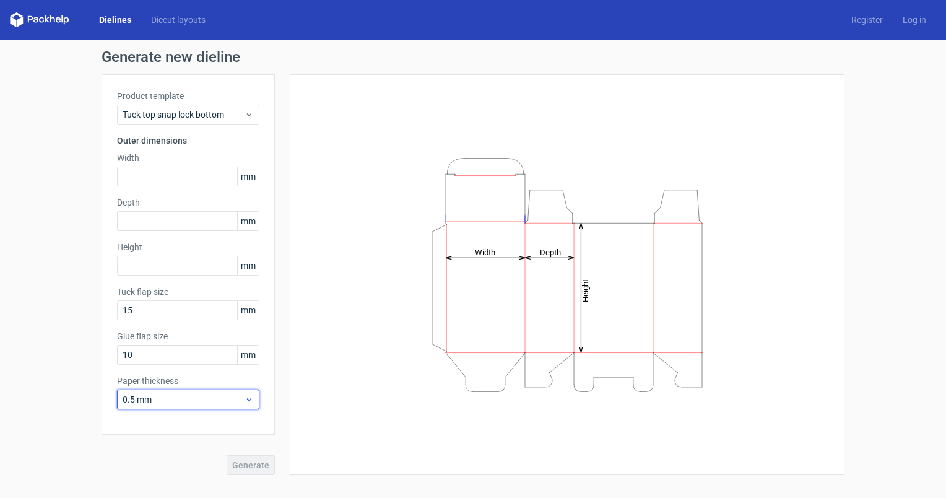
click at [186, 398] on span "0.5 mm" at bounding box center [184, 399] width 122 height 12
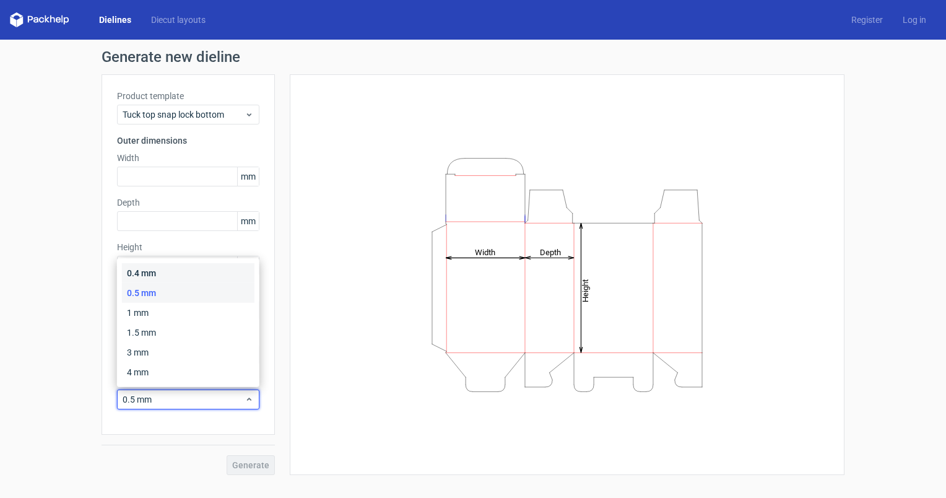
click at [149, 277] on div "0.4 mm" at bounding box center [188, 273] width 132 height 20
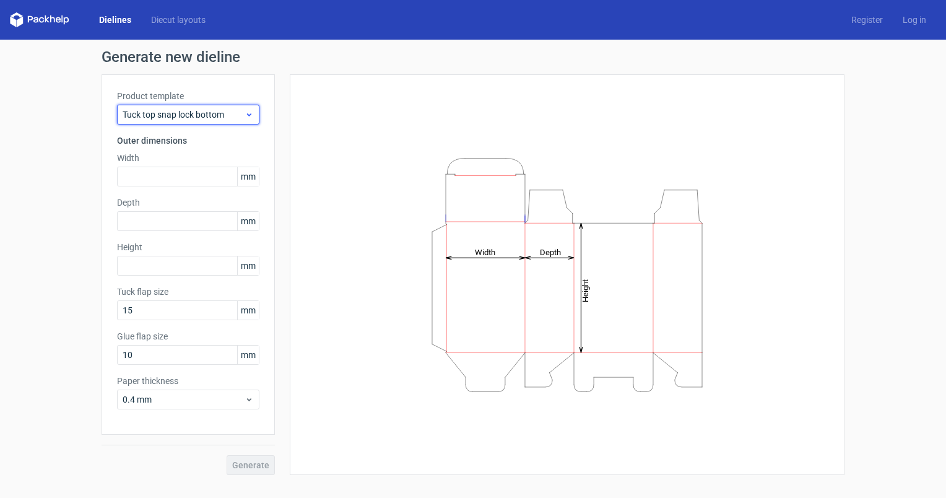
click at [222, 111] on span "Tuck top snap lock bottom" at bounding box center [184, 114] width 122 height 12
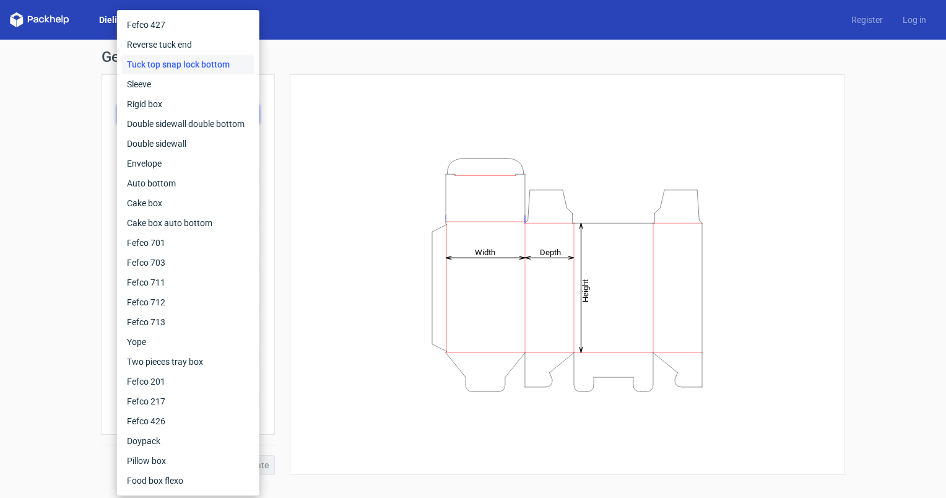
click at [219, 64] on div "Tuck top snap lock bottom" at bounding box center [188, 64] width 132 height 20
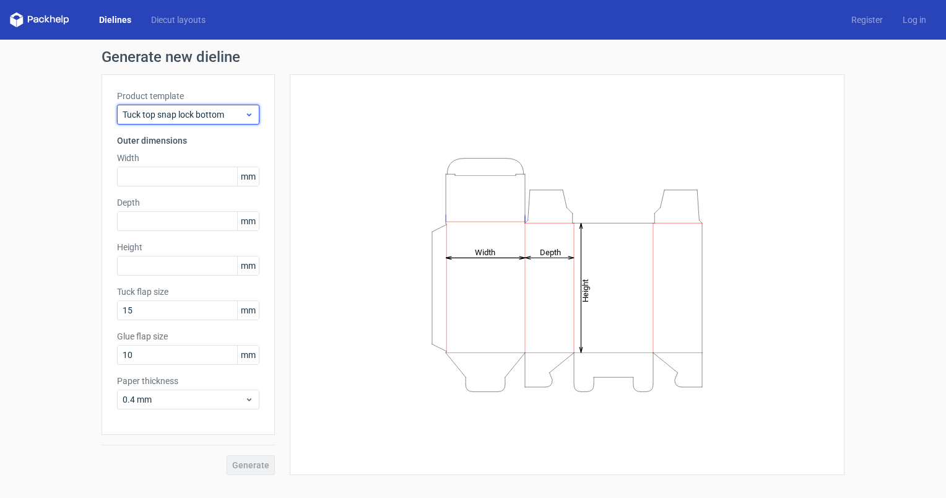
click at [235, 106] on div "Tuck top snap lock bottom" at bounding box center [188, 115] width 142 height 20
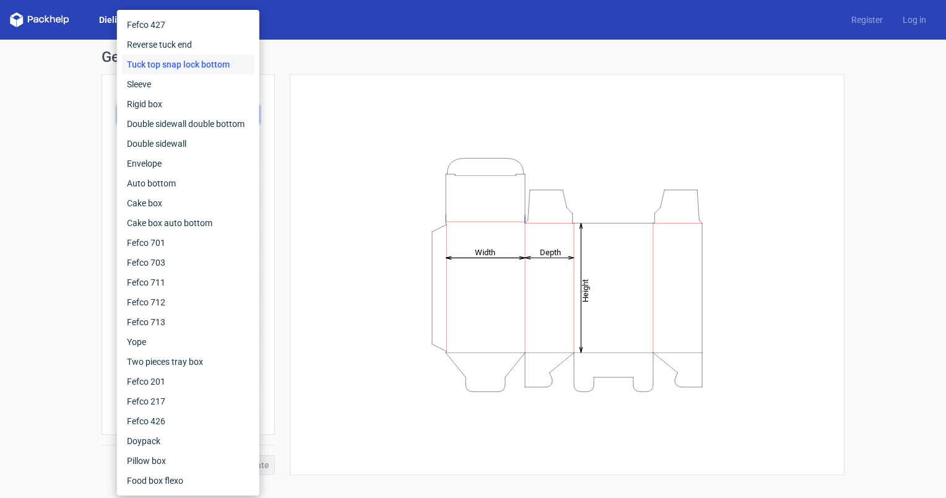
click at [335, 90] on div "Height Depth Width" at bounding box center [567, 274] width 524 height 369
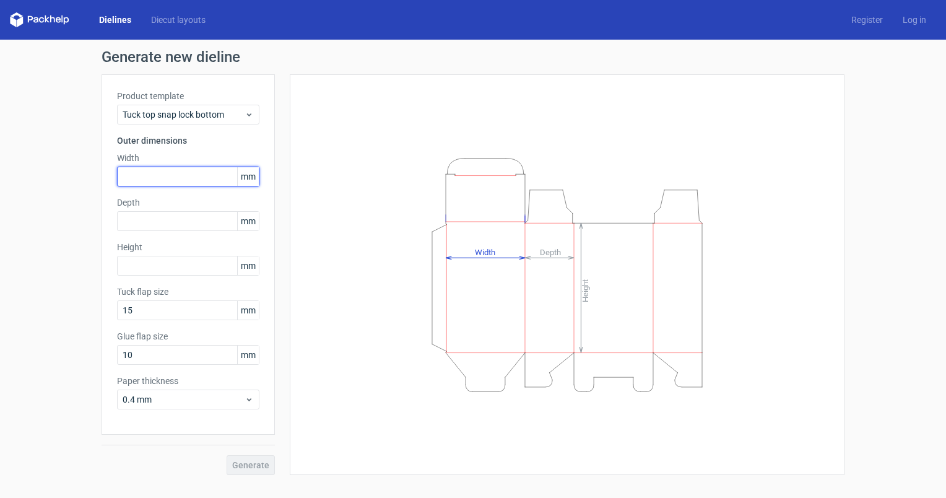
click at [171, 171] on input "text" at bounding box center [188, 176] width 142 height 20
type input "1"
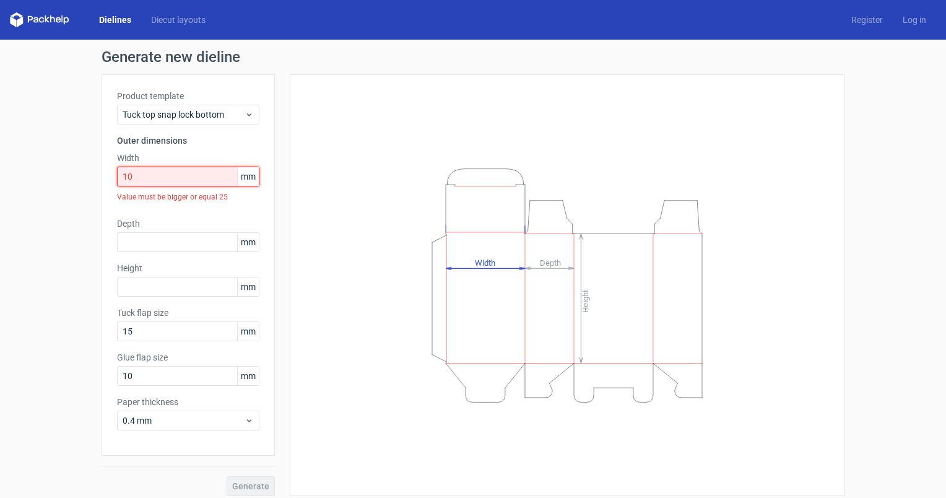
click at [171, 171] on input "10" at bounding box center [188, 176] width 142 height 20
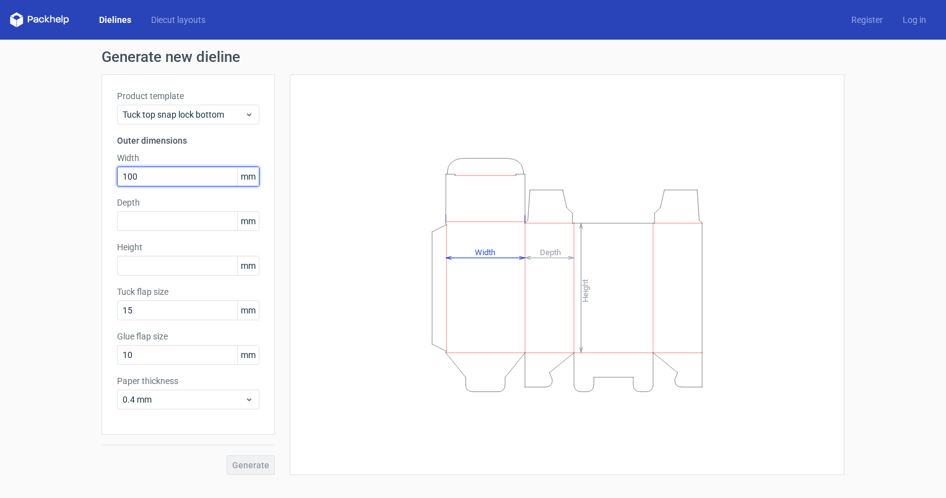
type input "100"
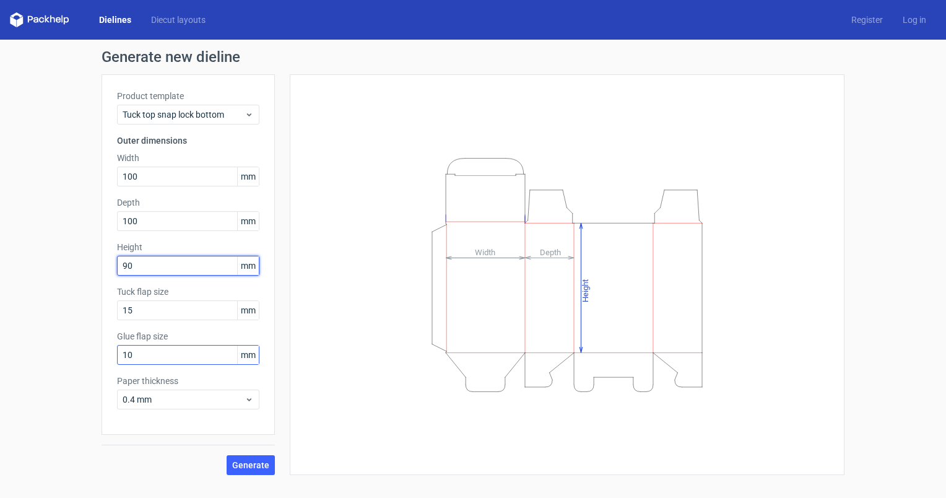
type input "90"
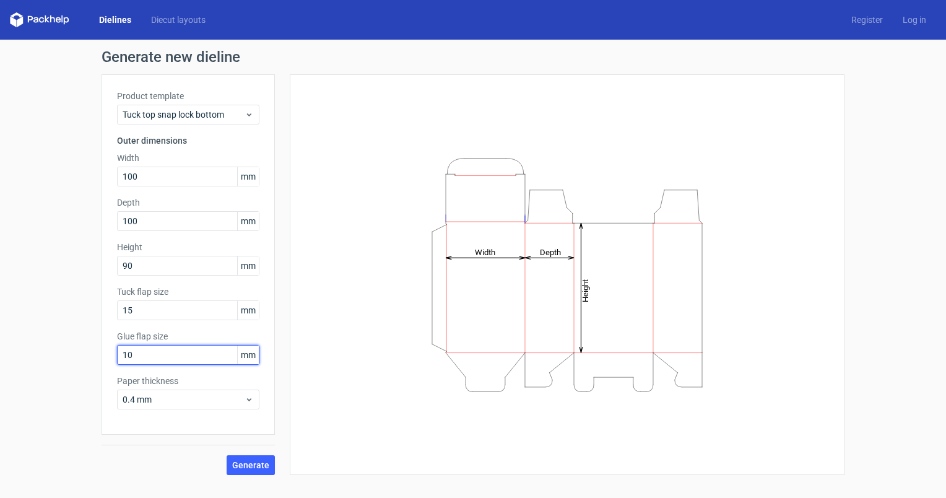
click at [154, 360] on input "10" at bounding box center [188, 355] width 142 height 20
type input "15"
click at [260, 337] on div "Product template Tuck top snap lock bottom Outer dimensions Width 100 mm Depth …" at bounding box center [187, 254] width 173 height 360
click at [256, 465] on span "Generate" at bounding box center [250, 464] width 37 height 9
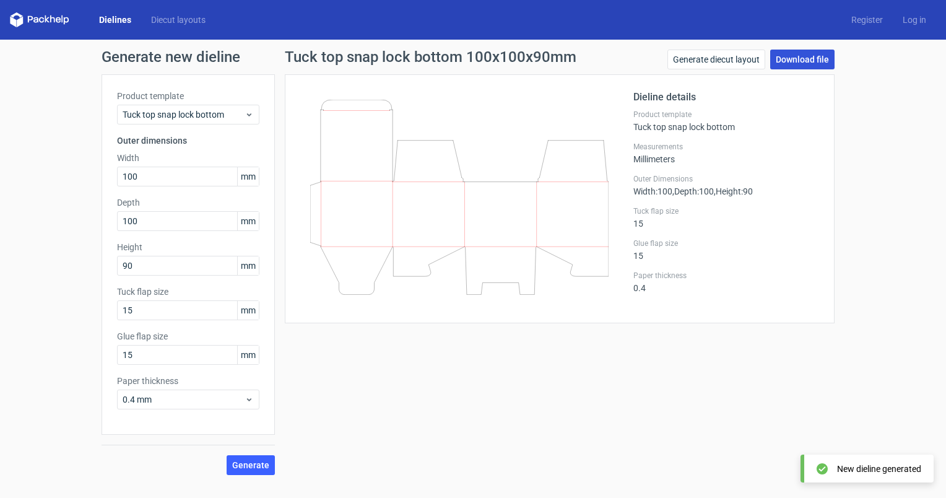
click at [808, 57] on link "Download file" at bounding box center [802, 60] width 64 height 20
